Goal: Information Seeking & Learning: Learn about a topic

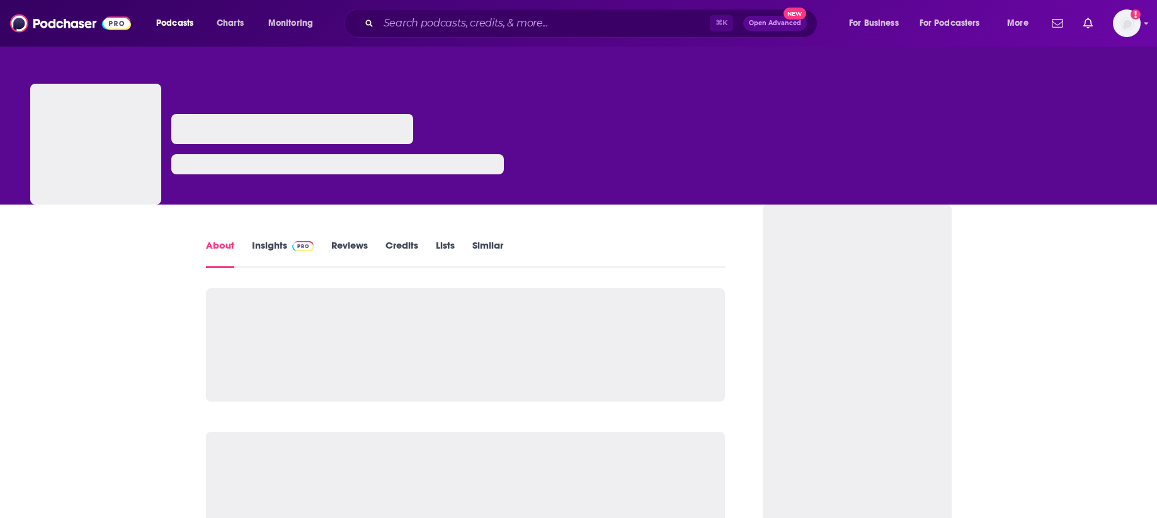
click at [283, 243] on link "Insights" at bounding box center [283, 253] width 62 height 29
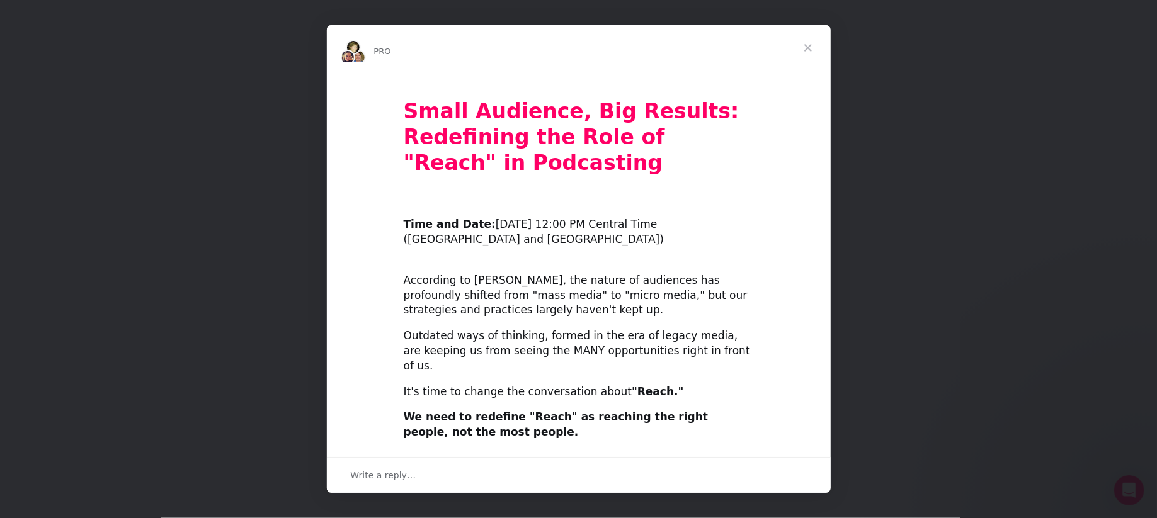
click at [925, 130] on div "Intercom messenger" at bounding box center [578, 259] width 1157 height 518
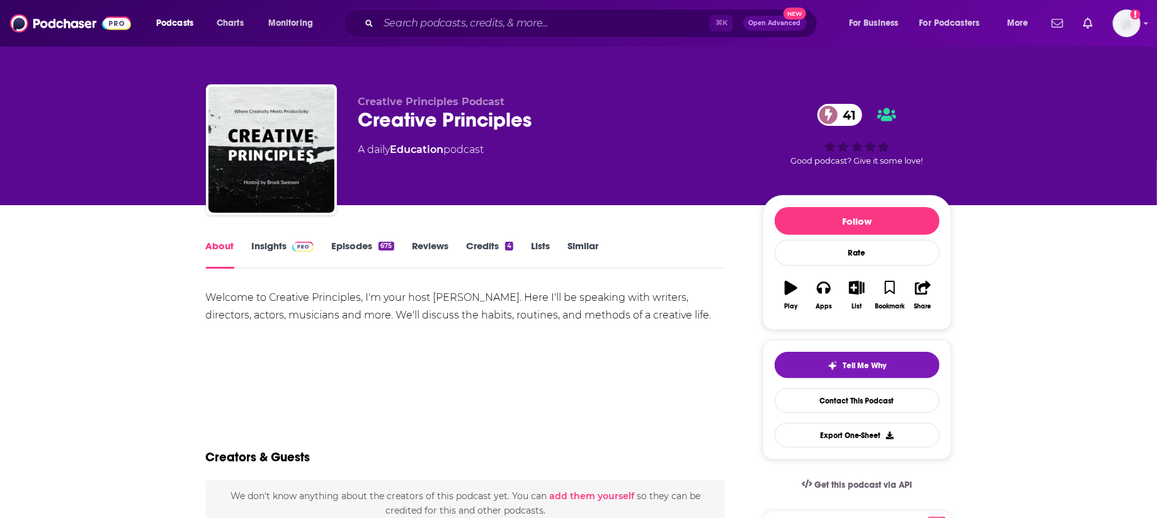
click at [280, 248] on link "Insights" at bounding box center [283, 254] width 62 height 29
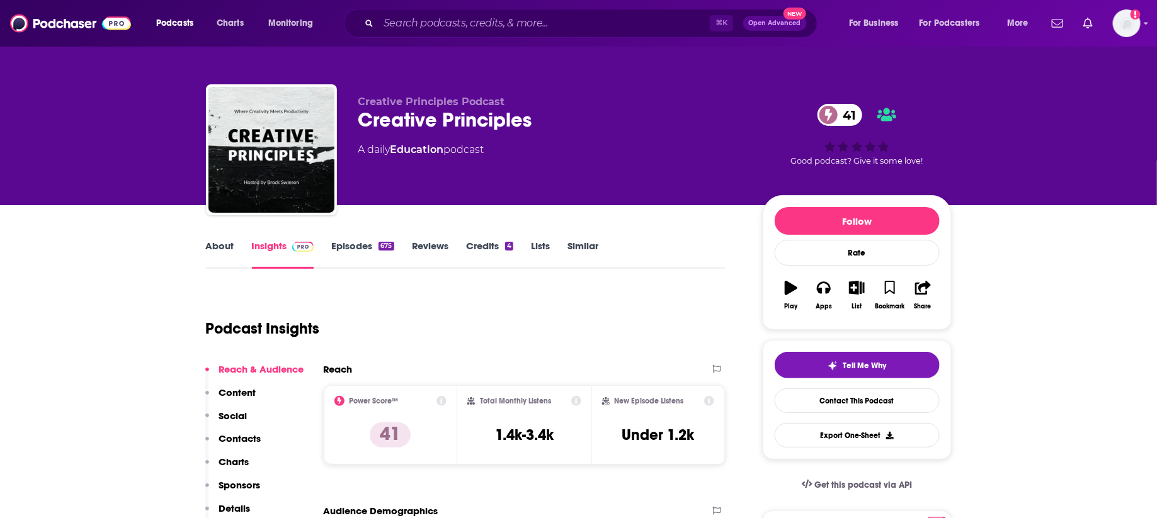
scroll to position [73, 0]
